Goal: Check status: Check status

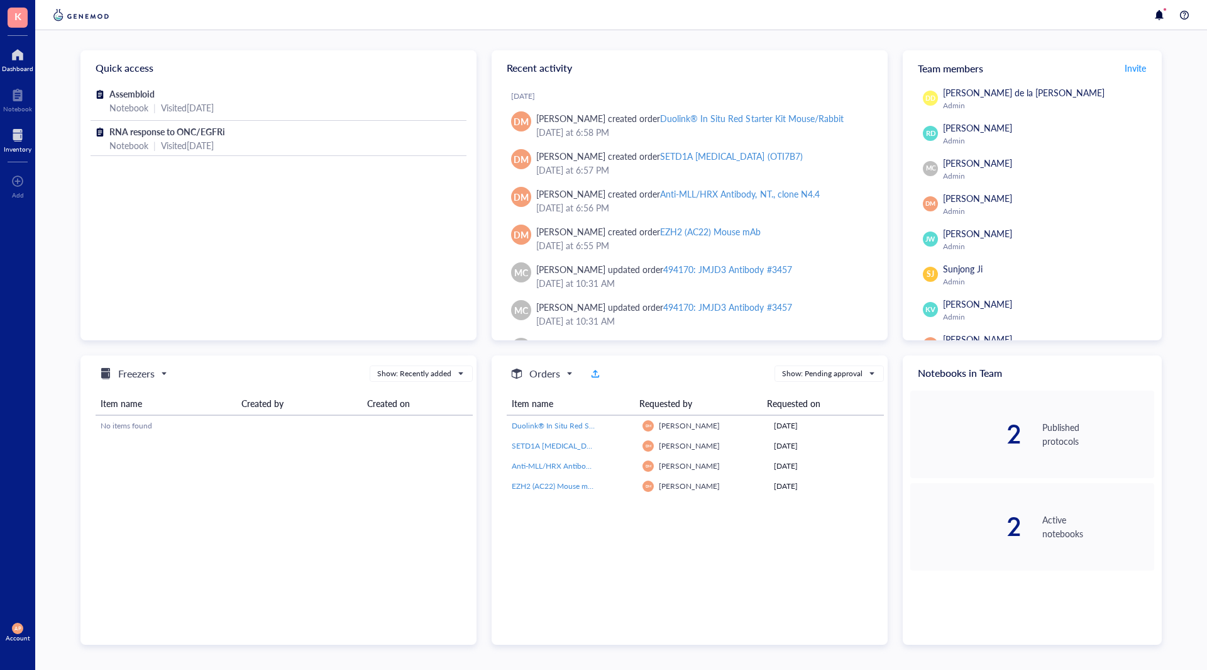
click at [9, 131] on div at bounding box center [18, 135] width 28 height 20
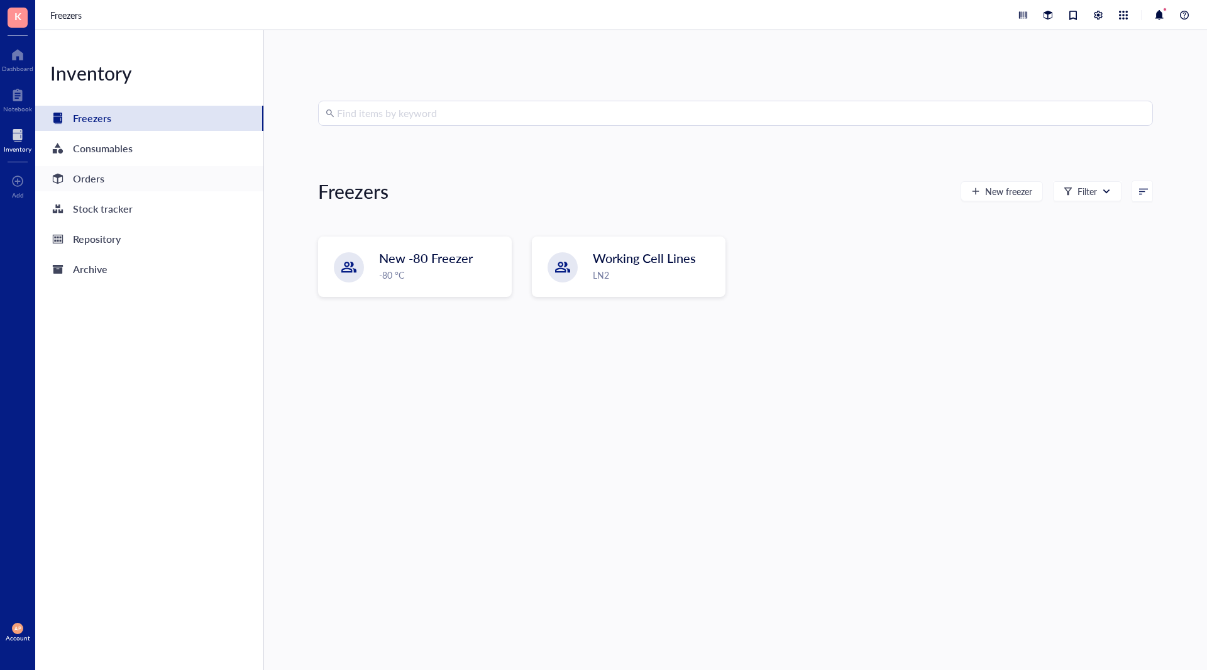
click at [121, 175] on div "Orders" at bounding box center [149, 178] width 228 height 25
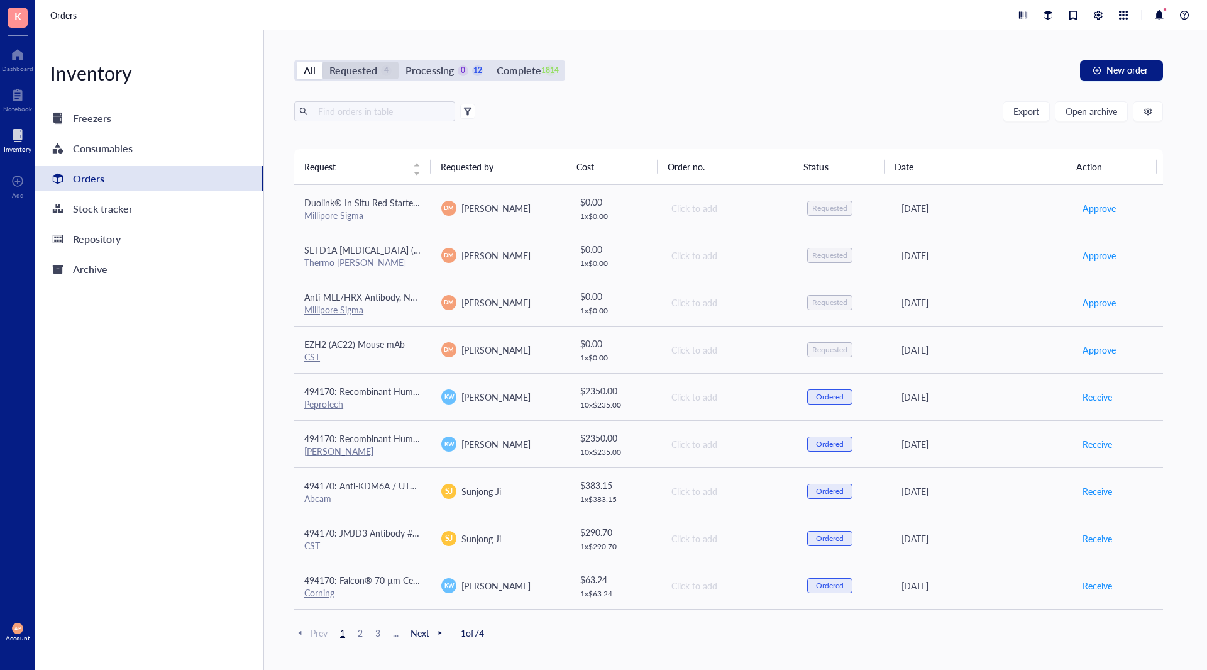
click at [358, 68] on div "Requested" at bounding box center [353, 71] width 48 height 18
click at [322, 62] on input "Requested 4" at bounding box center [322, 62] width 0 height 0
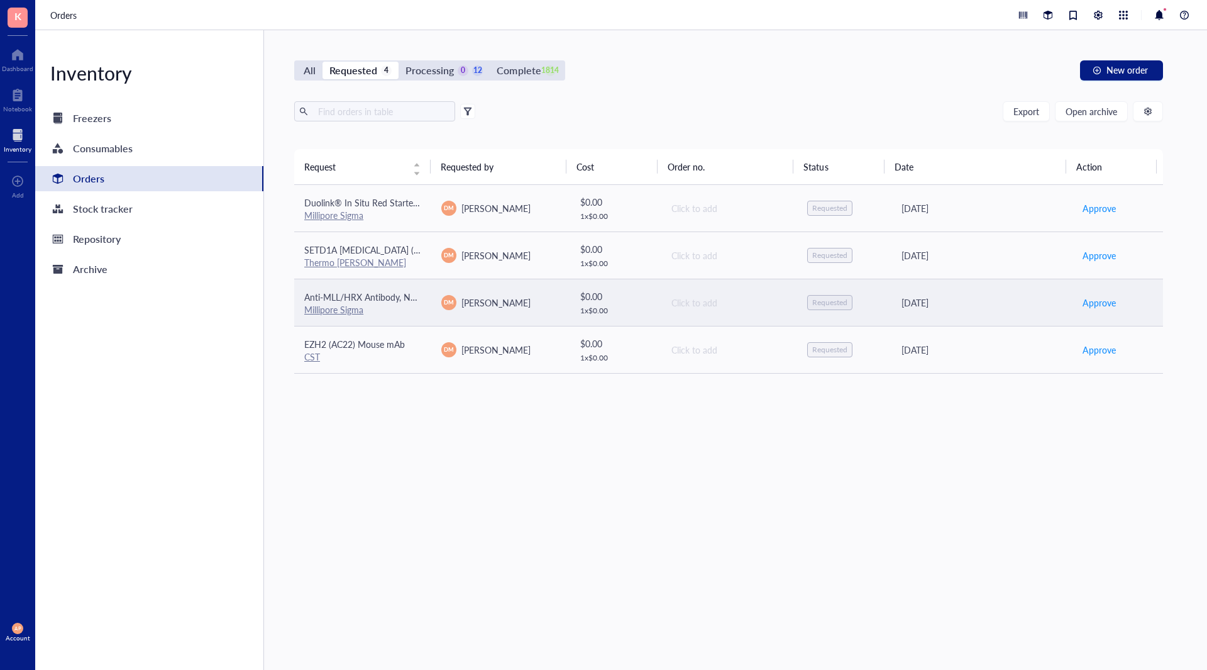
click at [421, 310] on td "Anti-MLL/HRX Antibody, NT., clone N4.4 Millipore Sigma" at bounding box center [362, 301] width 137 height 47
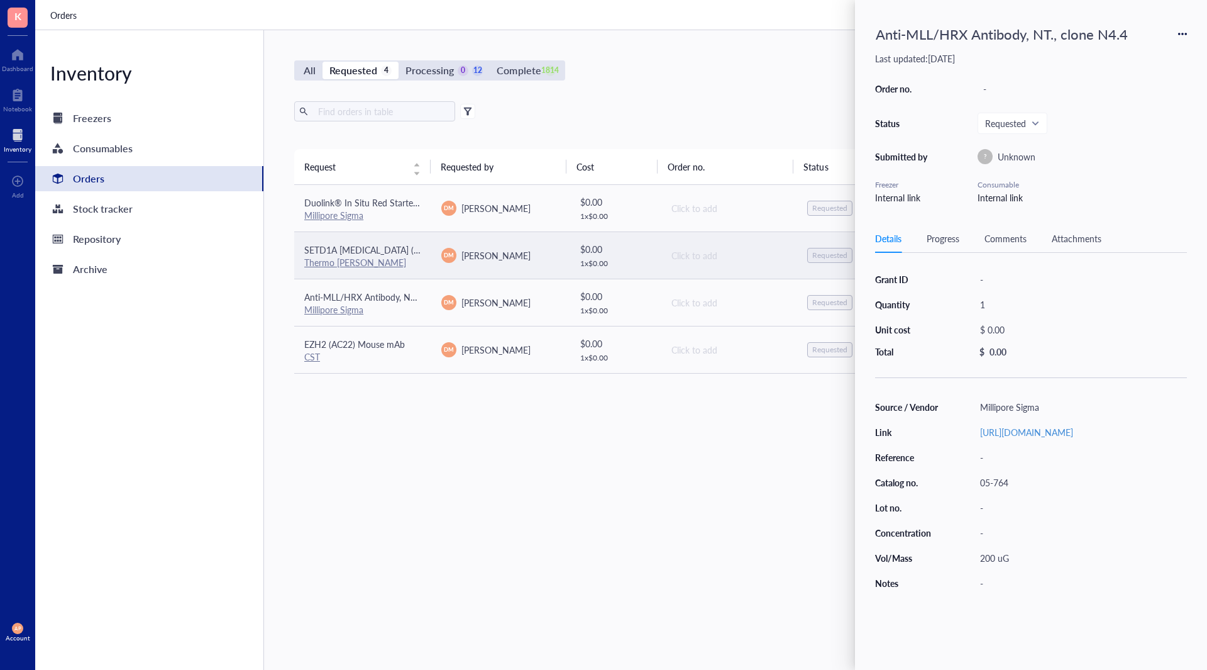
click at [355, 241] on td "SETD1A [MEDICAL_DATA] (OTI7B7) Thermo [PERSON_NAME]" at bounding box center [362, 254] width 137 height 47
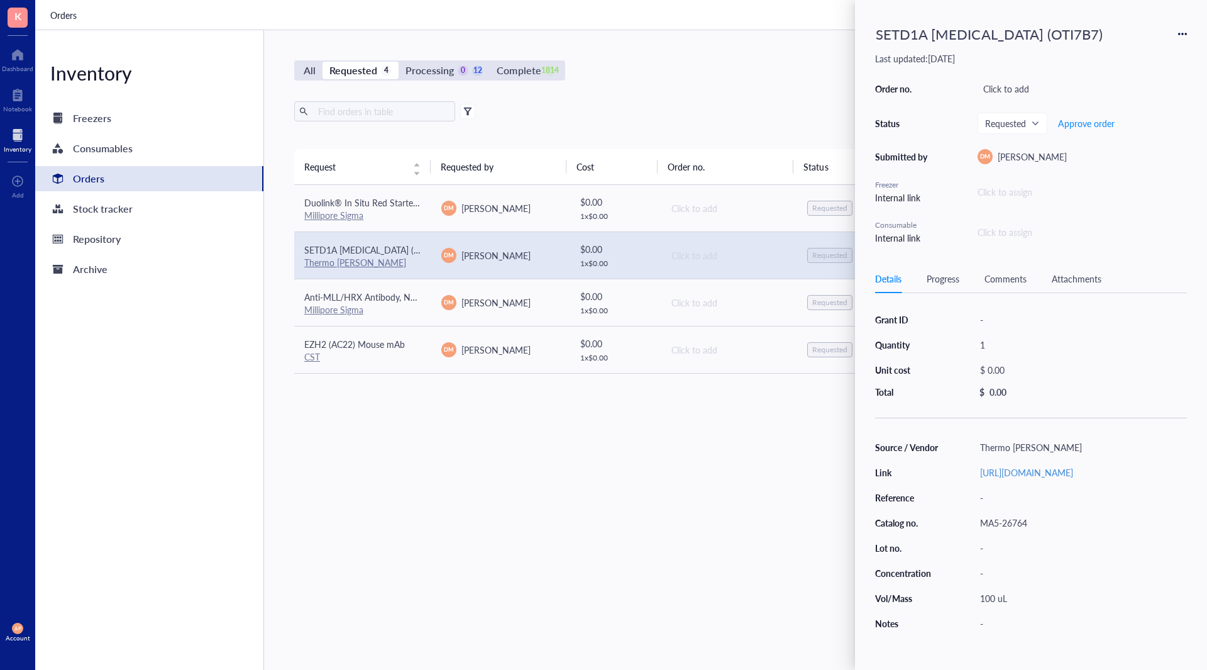
click at [649, 492] on div "Request Requested by Cost Order no. Status Date Action Duolink® In Situ Red Sta…" at bounding box center [728, 379] width 869 height 461
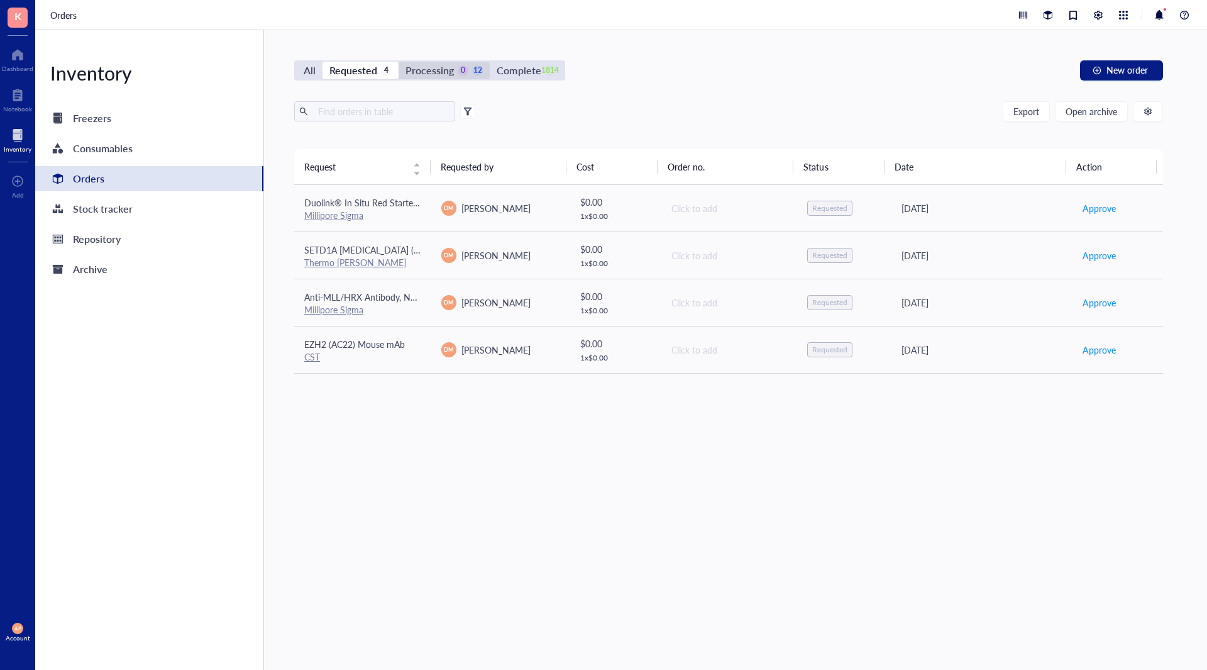
click at [436, 67] on div "Processing" at bounding box center [429, 71] width 48 height 18
click at [399, 62] on input "Processing 0 12" at bounding box center [399, 62] width 0 height 0
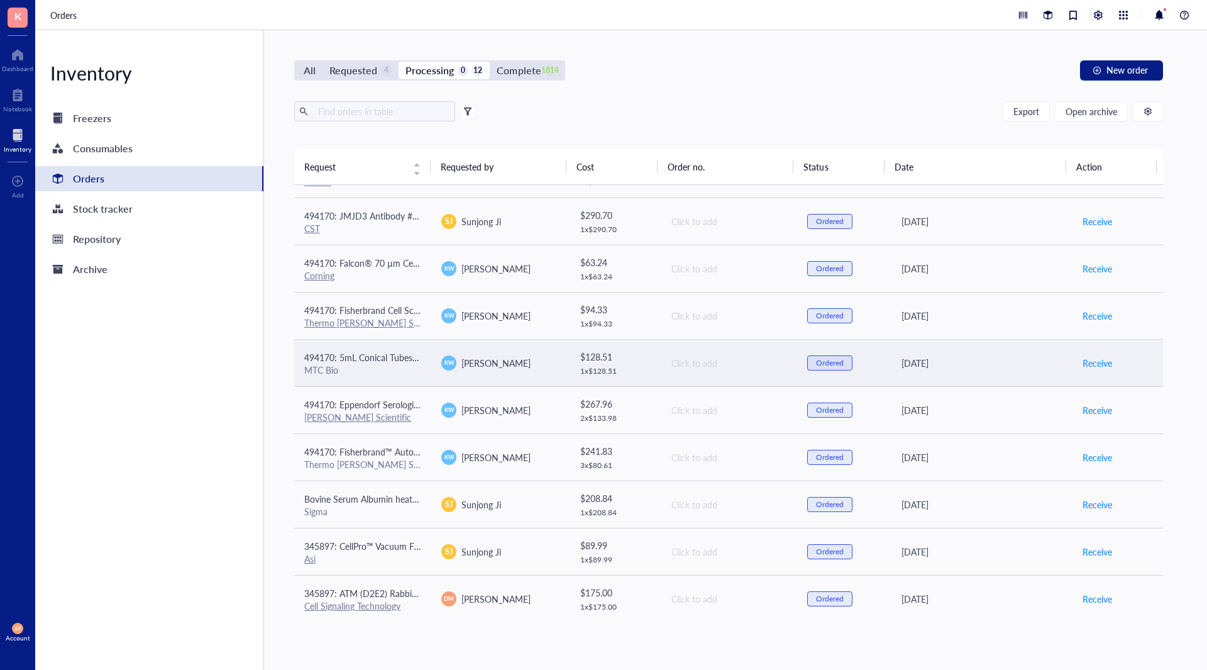
scroll to position [140, 0]
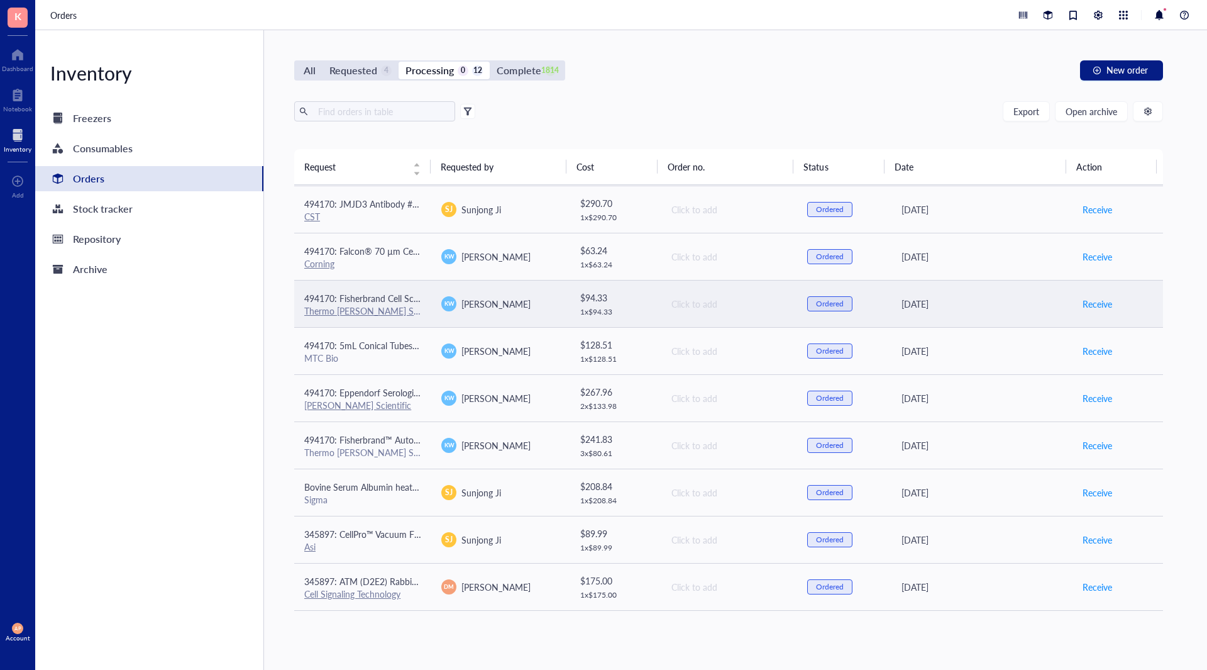
click at [446, 298] on span "KW" at bounding box center [448, 303] width 15 height 15
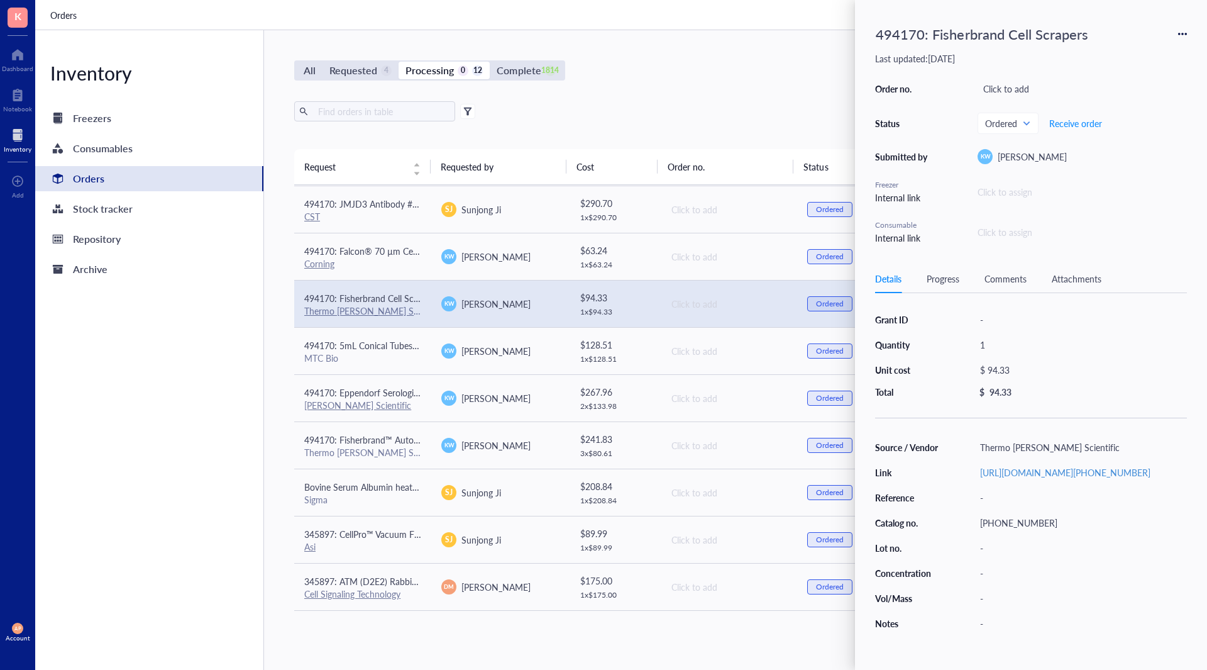
click at [209, 334] on div "Inventory Freezers Consumables Orders Stock tracker Repository Archive" at bounding box center [149, 349] width 229 height 639
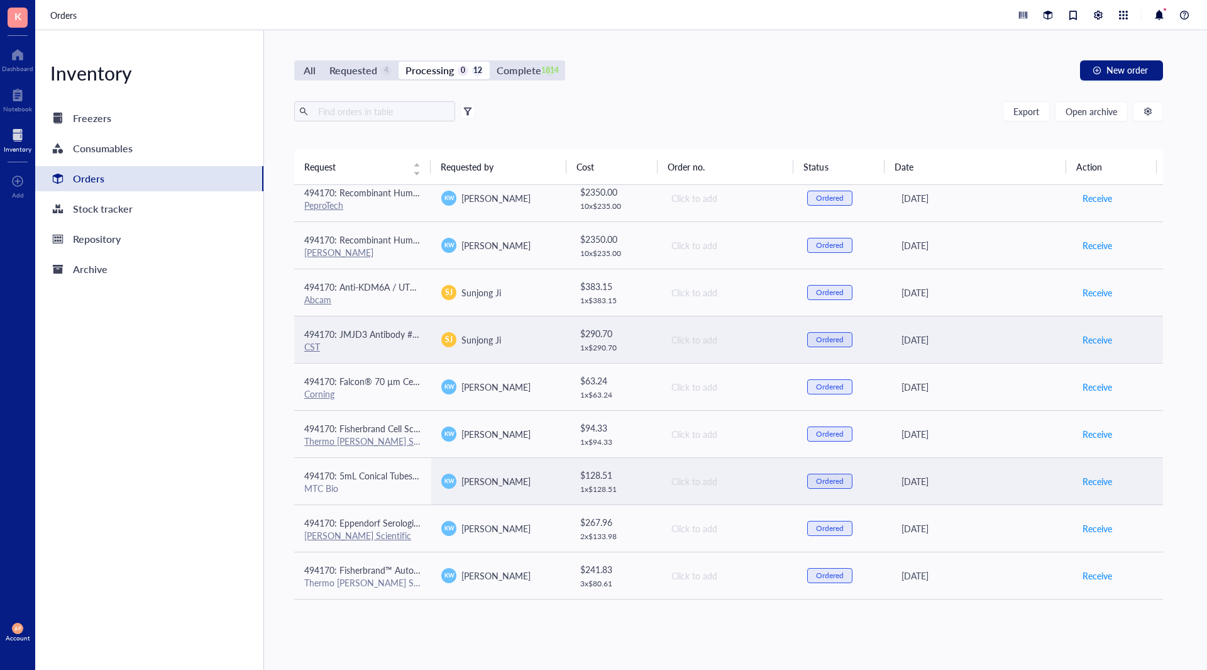
scroll to position [0, 0]
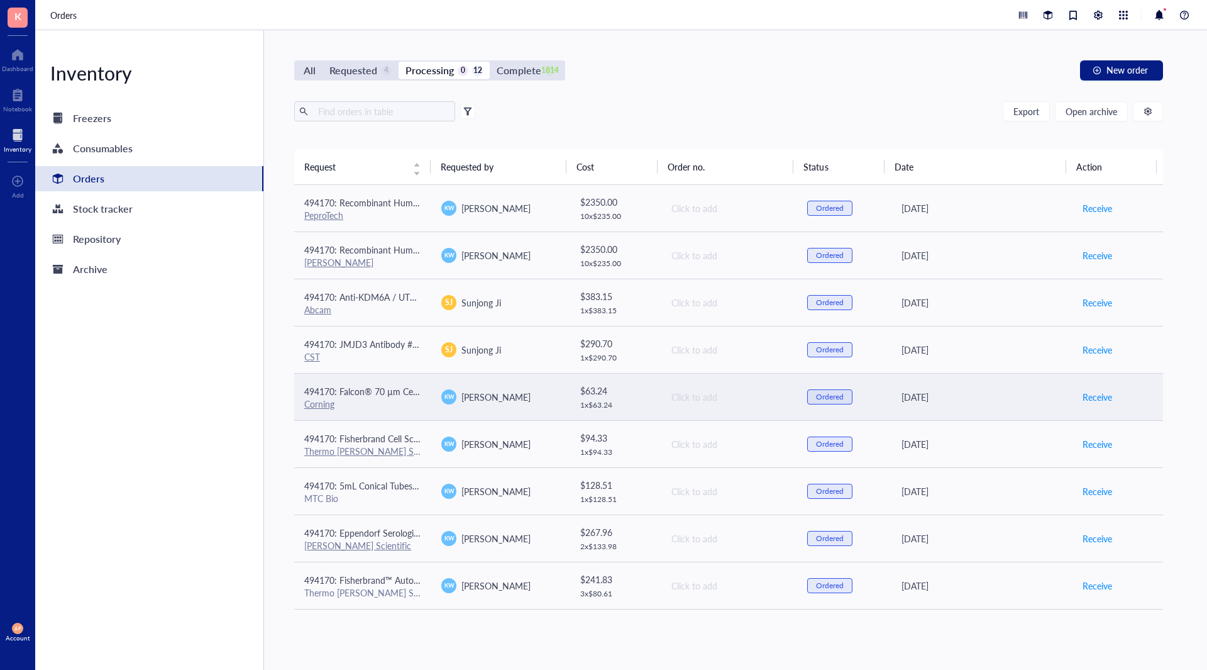
click at [442, 387] on td "[PERSON_NAME]" at bounding box center [499, 396] width 137 height 47
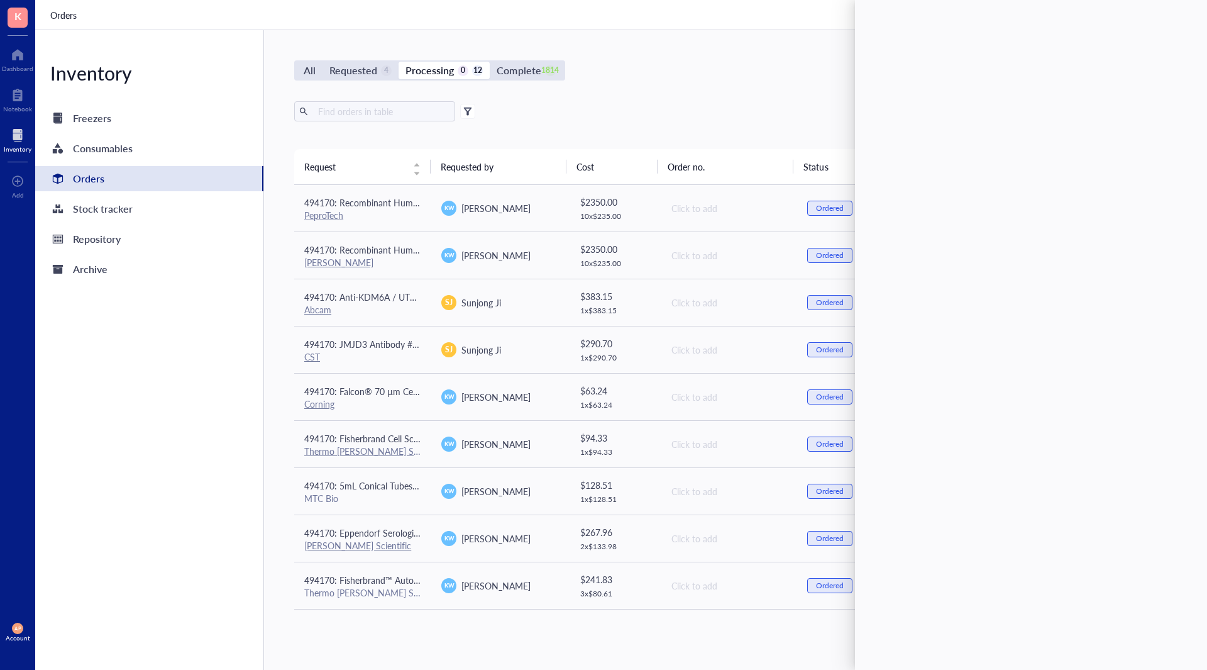
click at [205, 350] on div "Inventory Freezers Consumables Orders Stock tracker Repository Archive" at bounding box center [149, 349] width 229 height 639
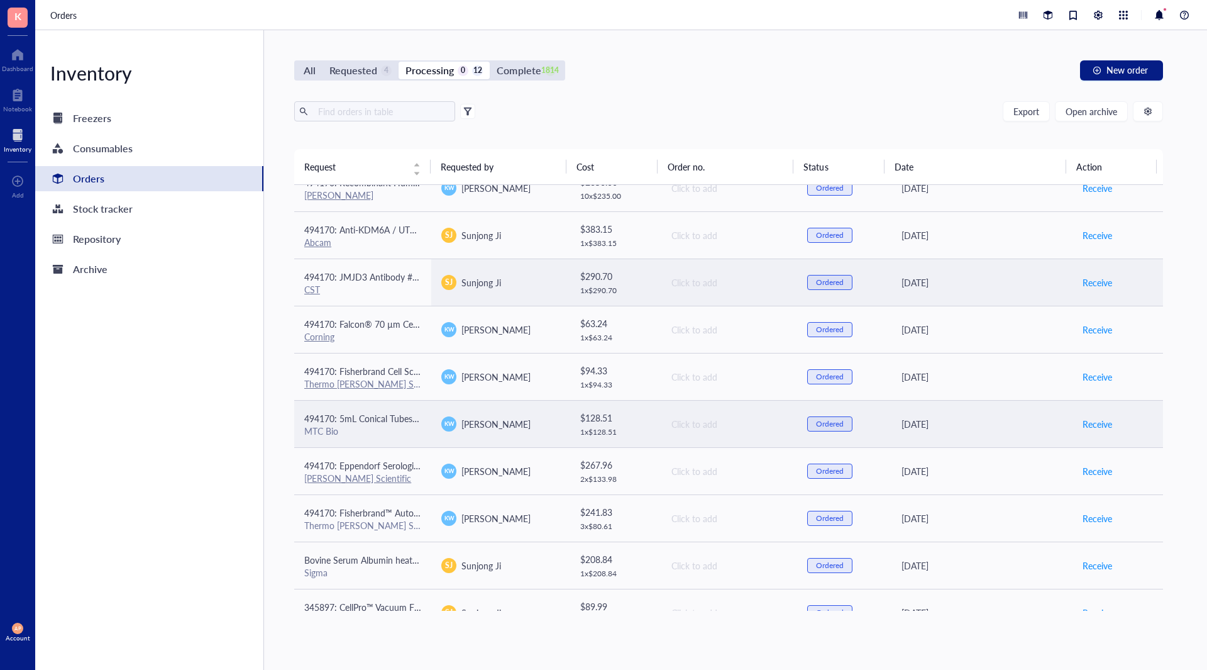
scroll to position [140, 0]
